Goal: Information Seeking & Learning: Learn about a topic

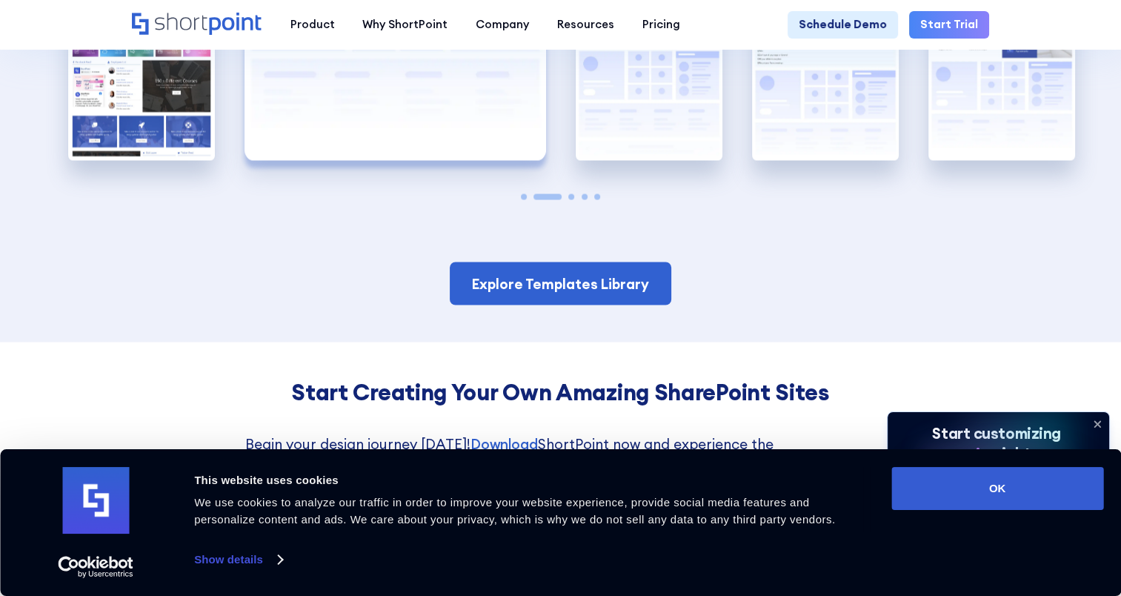
scroll to position [2815, 0]
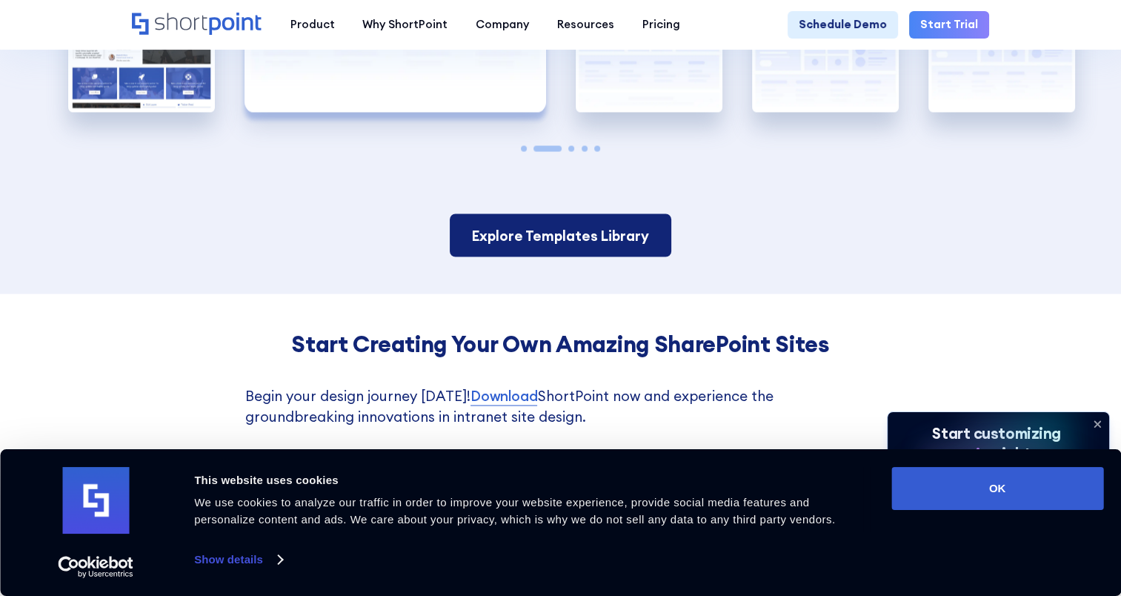
click at [537, 222] on link "Explore Templates Library" at bounding box center [561, 236] width 222 height 44
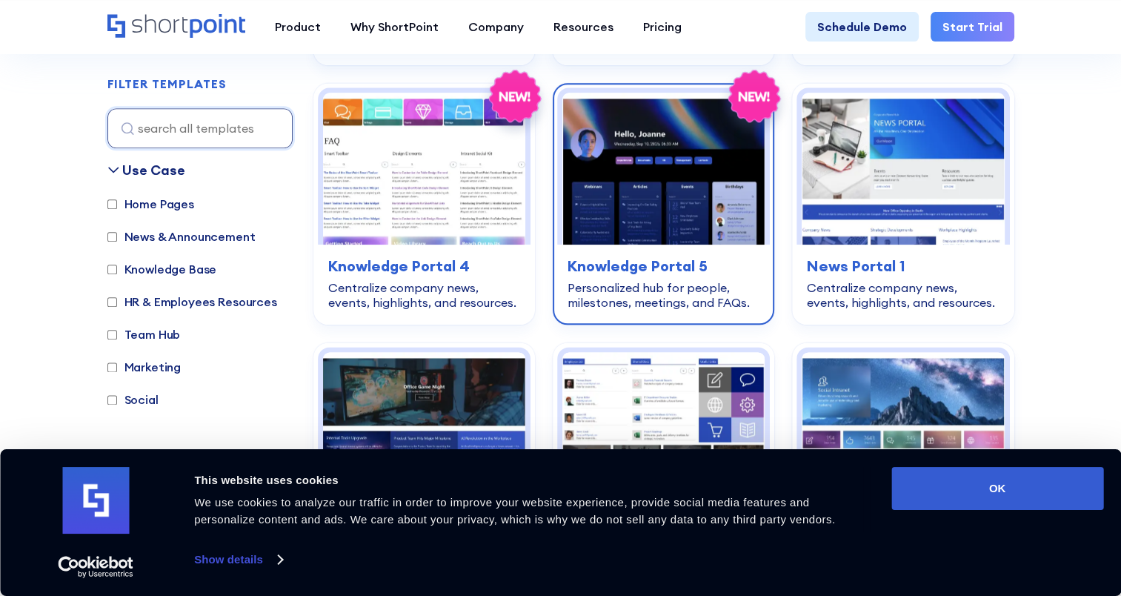
scroll to position [1704, 0]
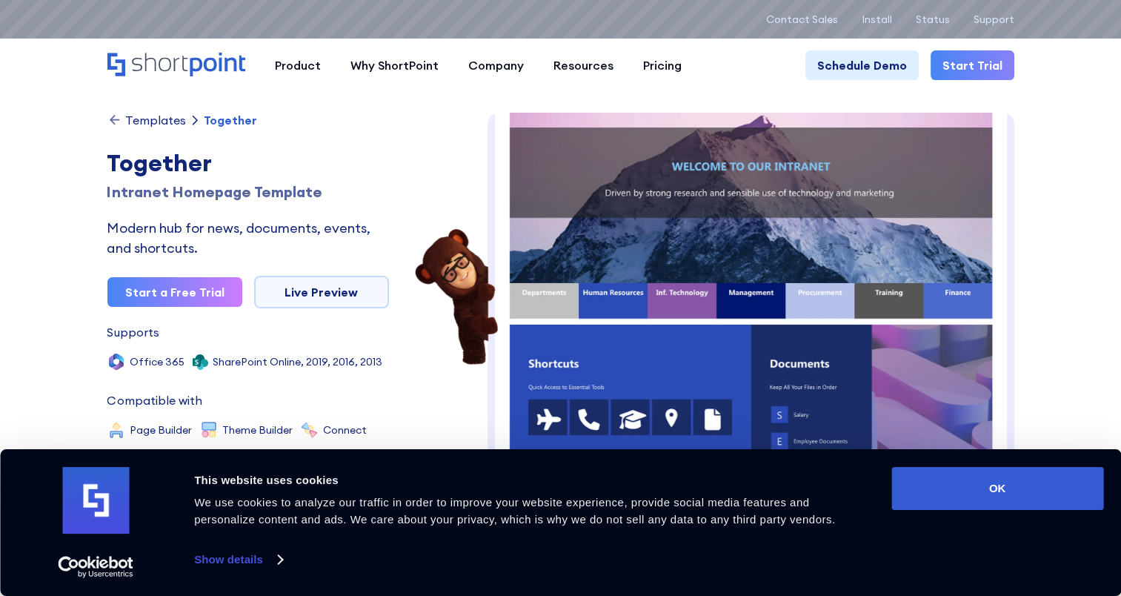
scroll to position [296, 0]
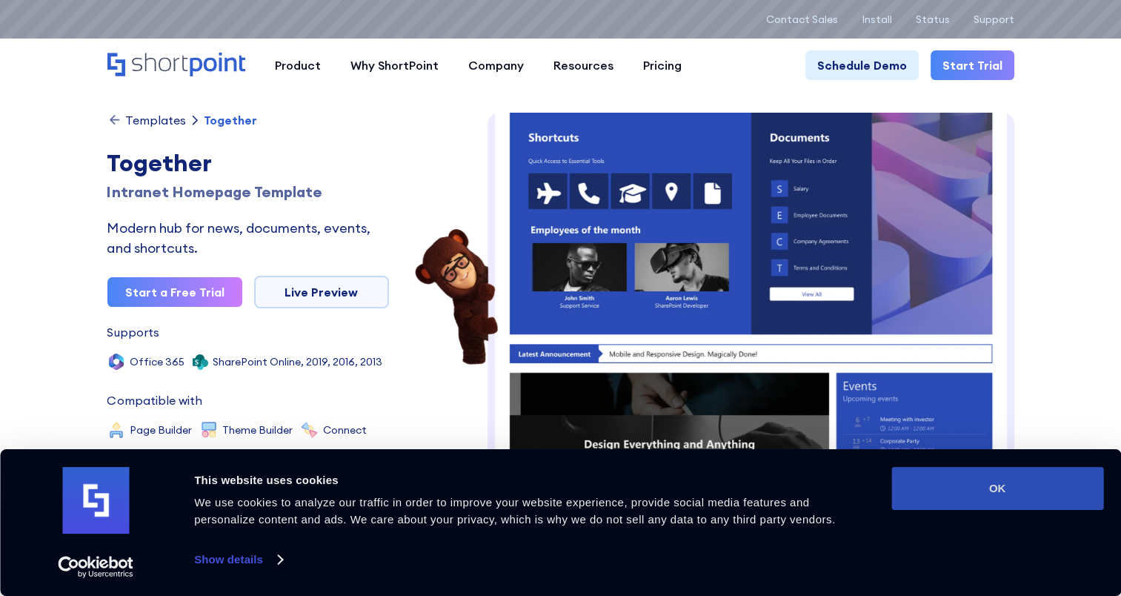
click at [969, 482] on button "OK" at bounding box center [997, 488] width 212 height 43
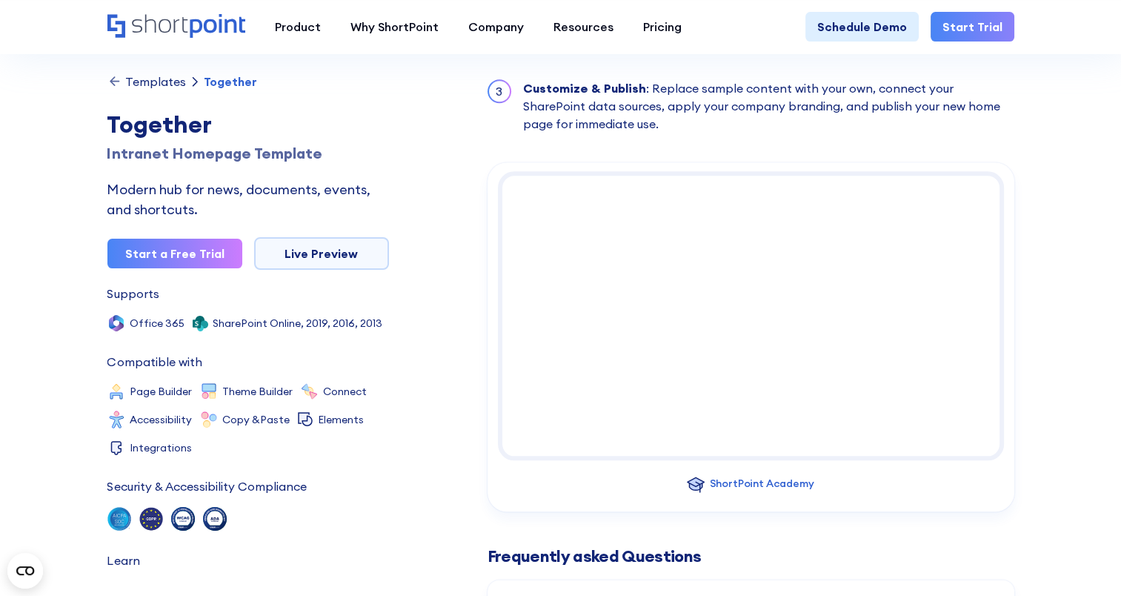
scroll to position [1630, 0]
